Goal: Task Accomplishment & Management: Manage account settings

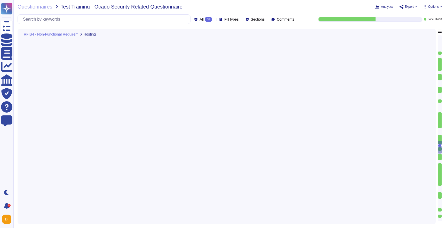
type textarea "The hosting center has clearly documented processes and policies for authorizin…"
type textarea "All visitors and contractors are required to be signed in and continually escor…"
type textarea "All data centers utilize closed-circuit video surveillance at all interior and …"
type textarea "Adobe has established policies and procedures that govern the Company’s offices…"
type textarea "Adobe follows best practices regarding network access, including regular rogue …"
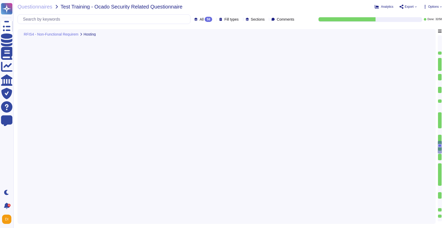
type textarea "Adobe employs a robust Privileged Identity Management (PIM) solution that inclu…"
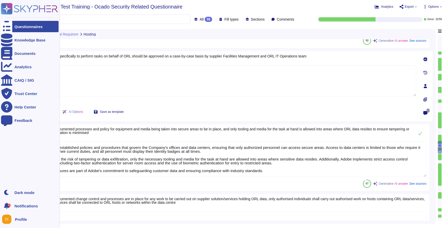
click at [11, 29] on div at bounding box center [6, 26] width 11 height 11
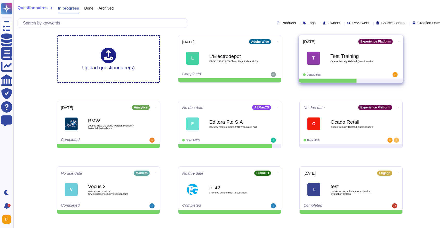
click at [398, 39] on span at bounding box center [399, 40] width 2 height 5
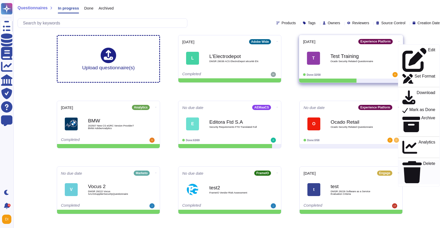
click at [423, 161] on p "Delete" at bounding box center [429, 172] width 12 height 22
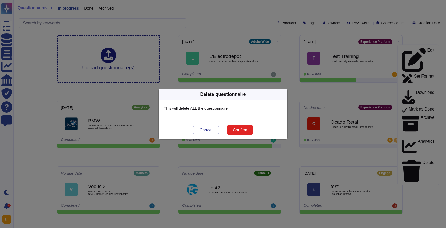
click at [248, 131] on button "Confirm" at bounding box center [240, 130] width 26 height 10
